Goal: Transaction & Acquisition: Obtain resource

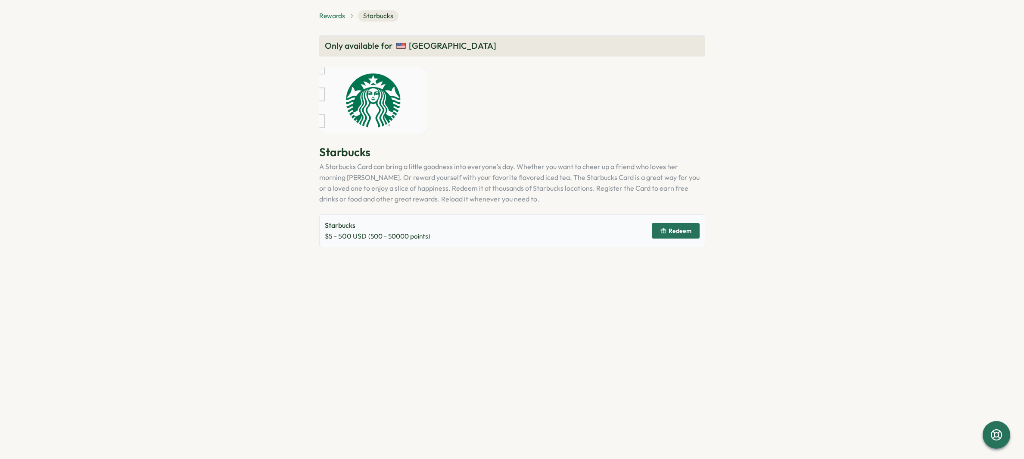
click at [327, 19] on span "Rewards" at bounding box center [332, 15] width 26 height 9
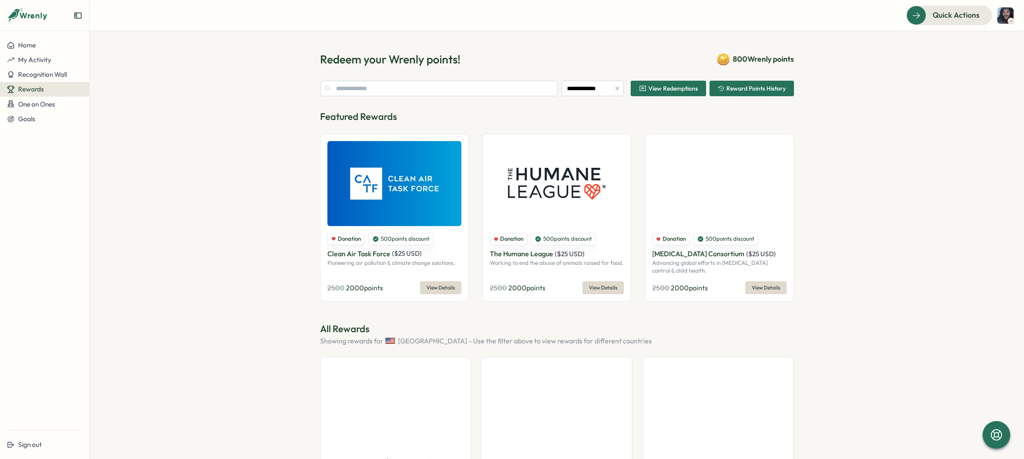
scroll to position [270, 0]
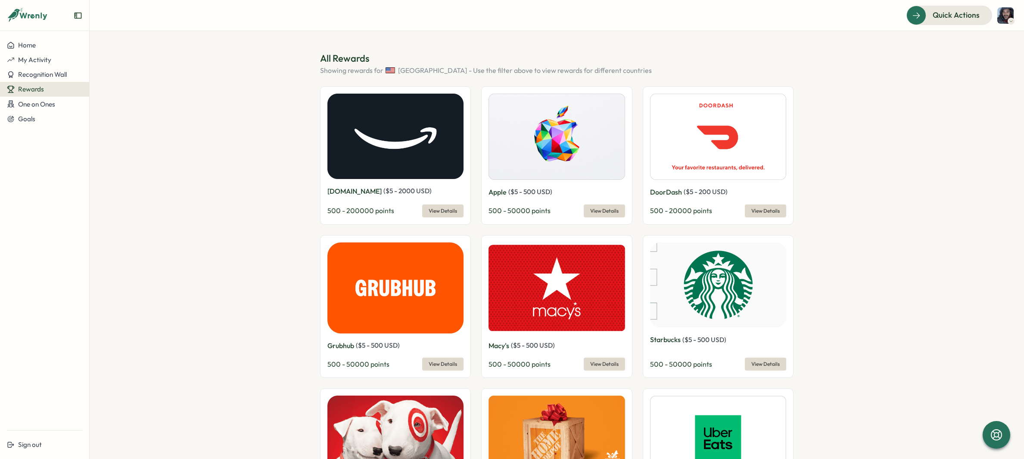
click at [684, 302] on img at bounding box center [718, 284] width 137 height 85
click at [768, 365] on span "View Details" at bounding box center [766, 364] width 28 height 12
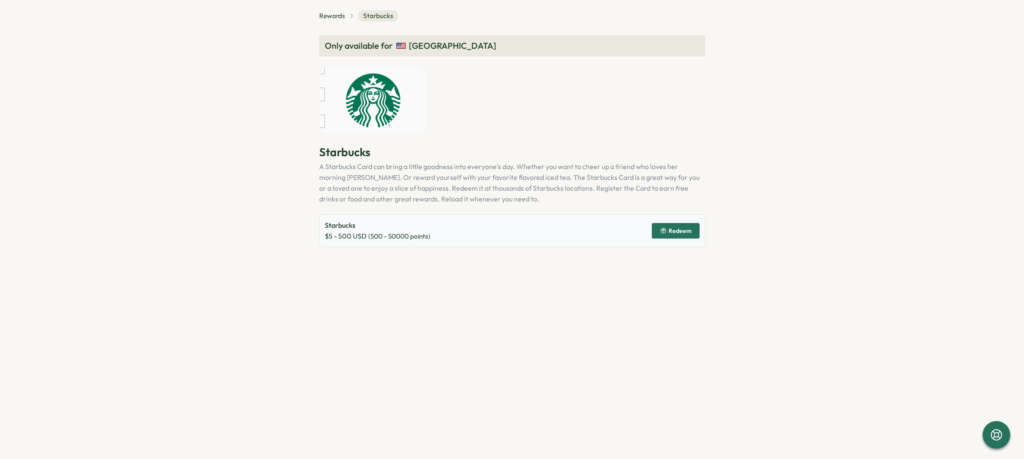
click at [671, 234] on span "Redeem" at bounding box center [680, 231] width 23 height 6
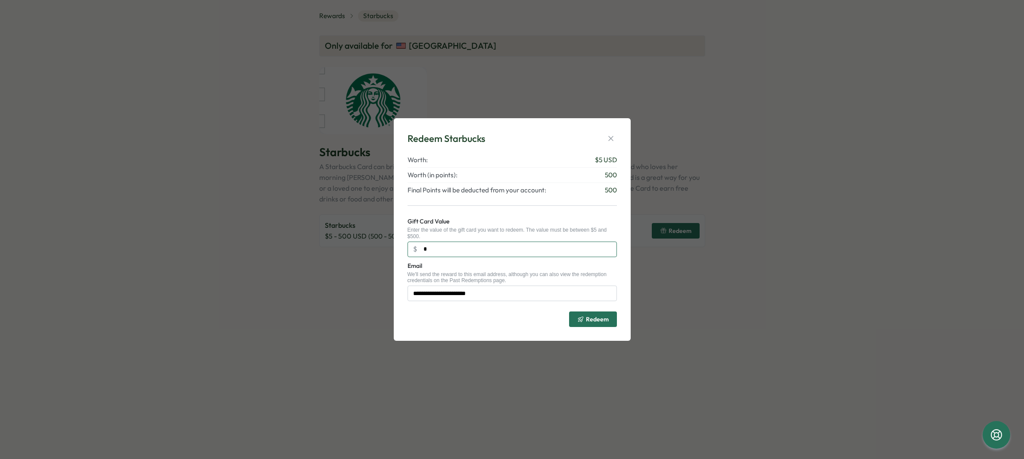
click at [484, 250] on input "*" at bounding box center [512, 249] width 209 height 16
type input "*"
click at [587, 317] on span "Redeem" at bounding box center [597, 319] width 23 height 6
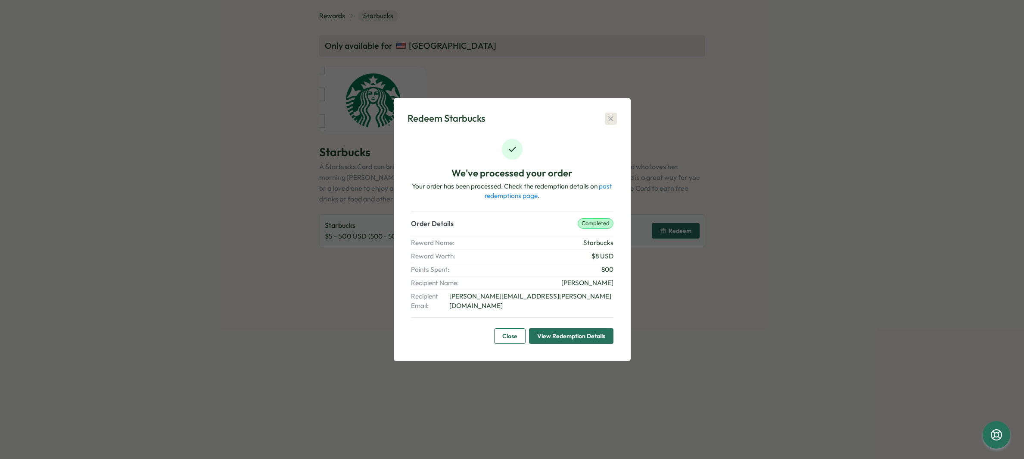
click at [611, 123] on icon "button" at bounding box center [611, 118] width 9 height 9
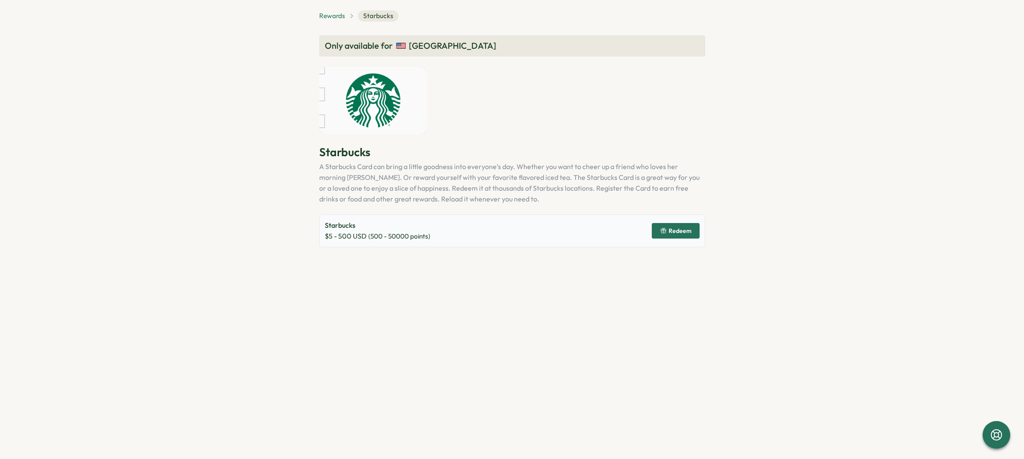
click at [328, 14] on span "Rewards" at bounding box center [332, 15] width 26 height 9
